Goal: Task Accomplishment & Management: Use online tool/utility

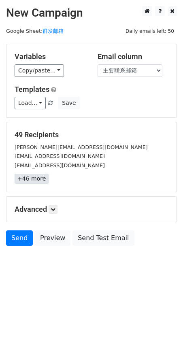
click at [30, 178] on link "+46 more" at bounding box center [32, 179] width 34 height 10
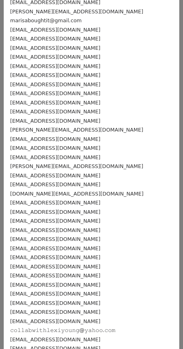
scroll to position [9, 0]
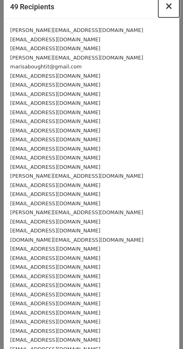
click at [165, 10] on span "×" at bounding box center [169, 5] width 8 height 11
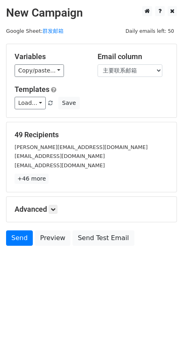
click at [41, 77] on div "Variables Copy/paste... {{网红ID}} {{称呼}} {{主要联系邮箱}} Email column 网红ID 称呼 主要联系邮箱 …" at bounding box center [91, 80] width 170 height 73
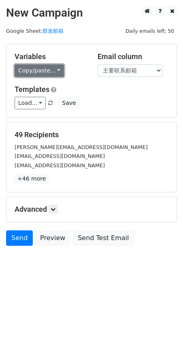
click at [45, 71] on link "Copy/paste..." at bounding box center [39, 70] width 49 height 13
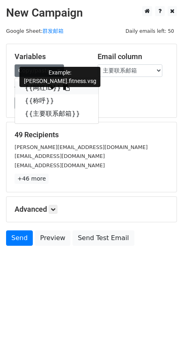
click at [45, 85] on link "{{网红ID}}" at bounding box center [57, 87] width 84 height 13
